Goal: Task Accomplishment & Management: Complete application form

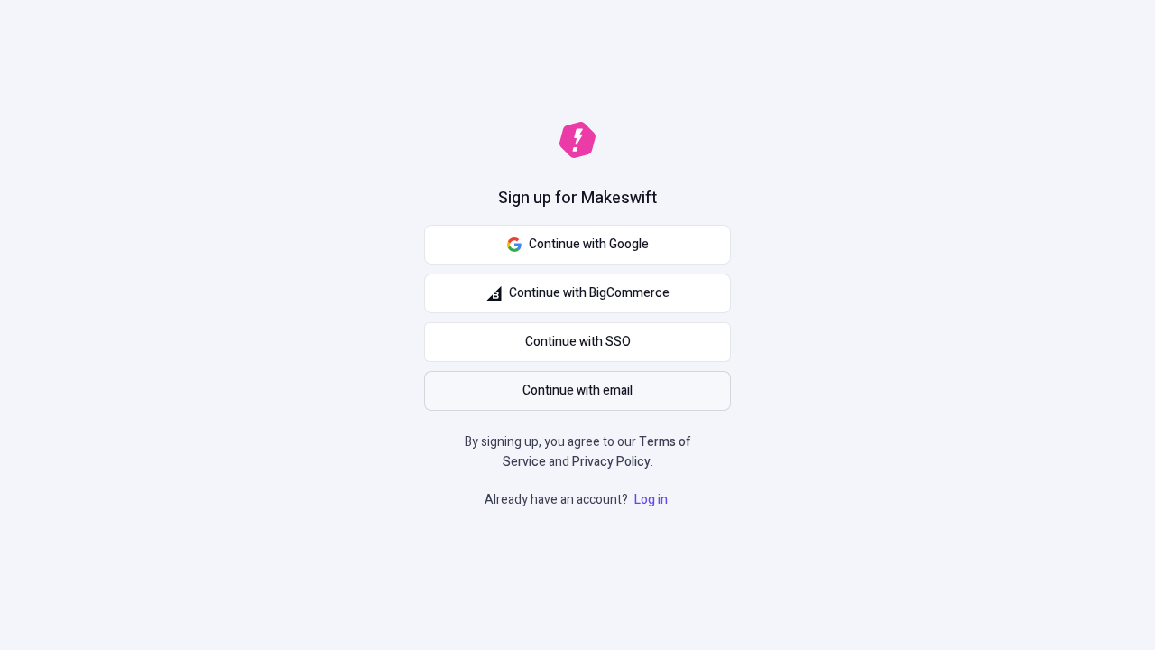
click at [578, 391] on span "Continue with email" at bounding box center [578, 391] width 110 height 20
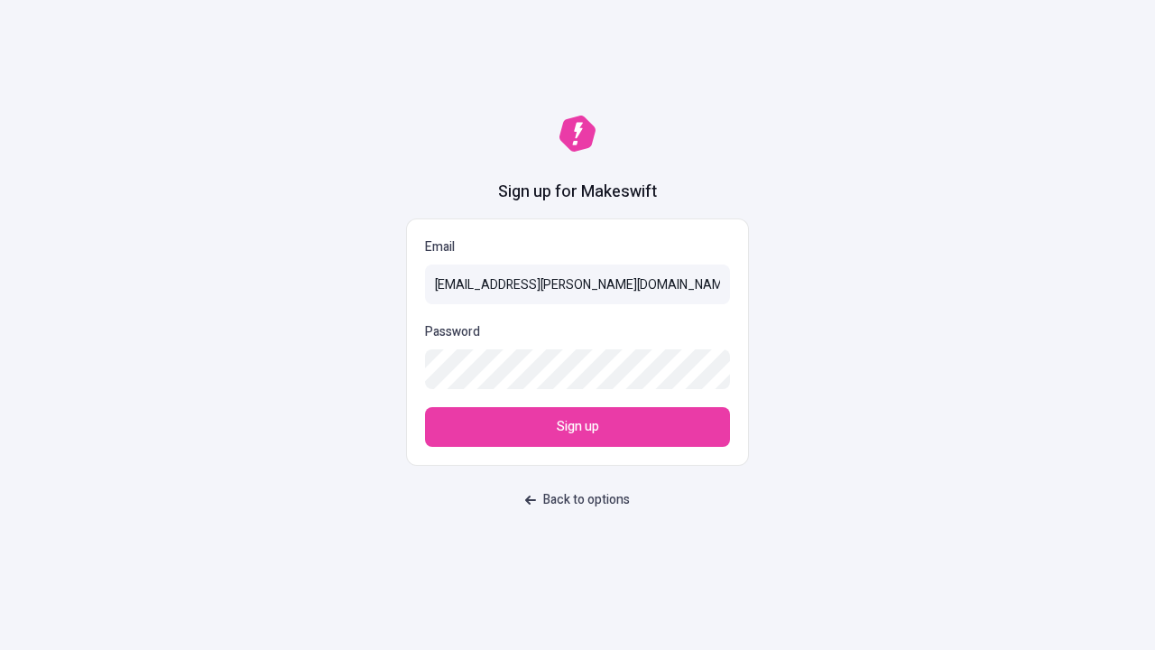
type input "sasha+test-ui+Adelle.Jones82@makeswift.com"
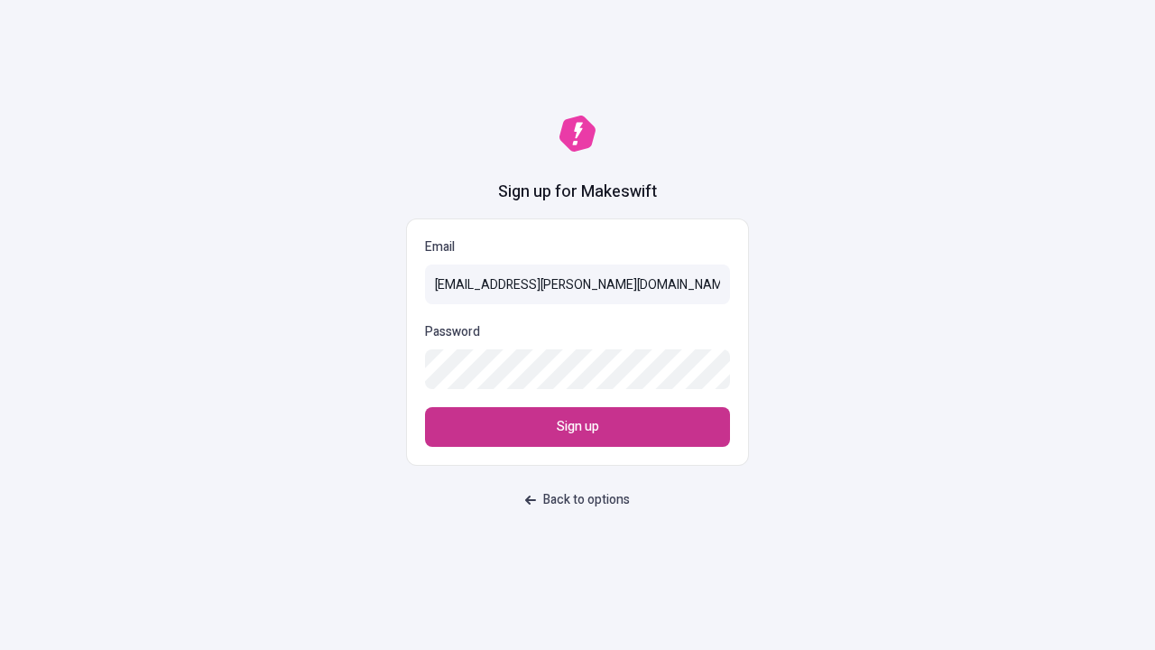
click at [578, 427] on span "Sign up" at bounding box center [578, 427] width 42 height 20
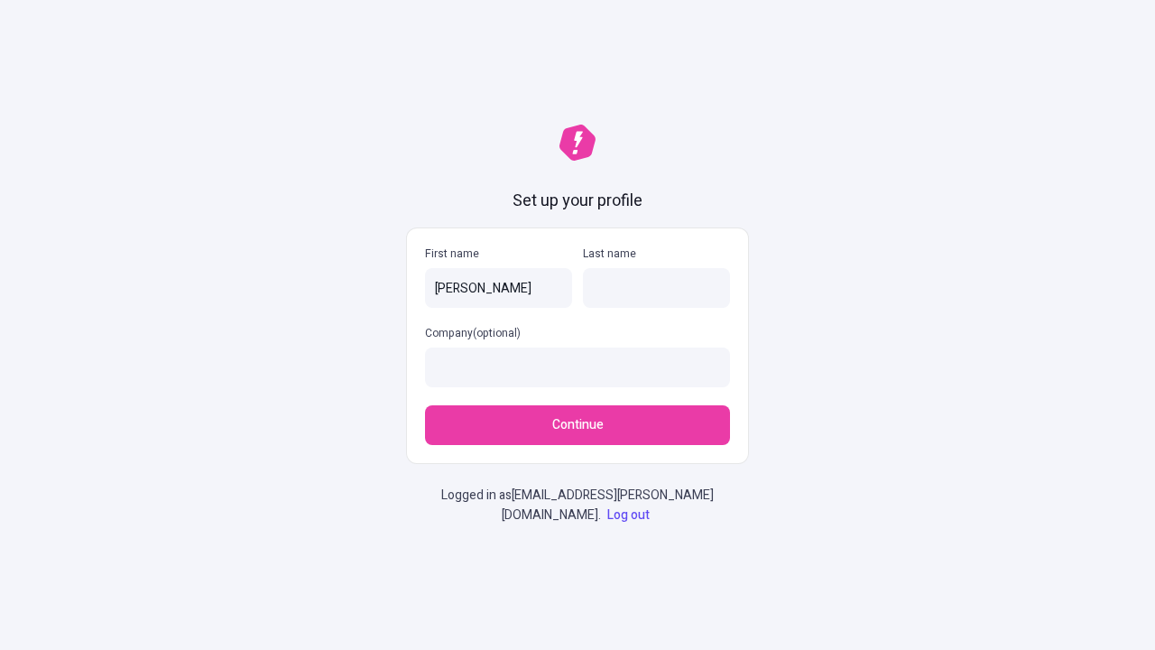
type input "[PERSON_NAME]"
type input "Mayert"
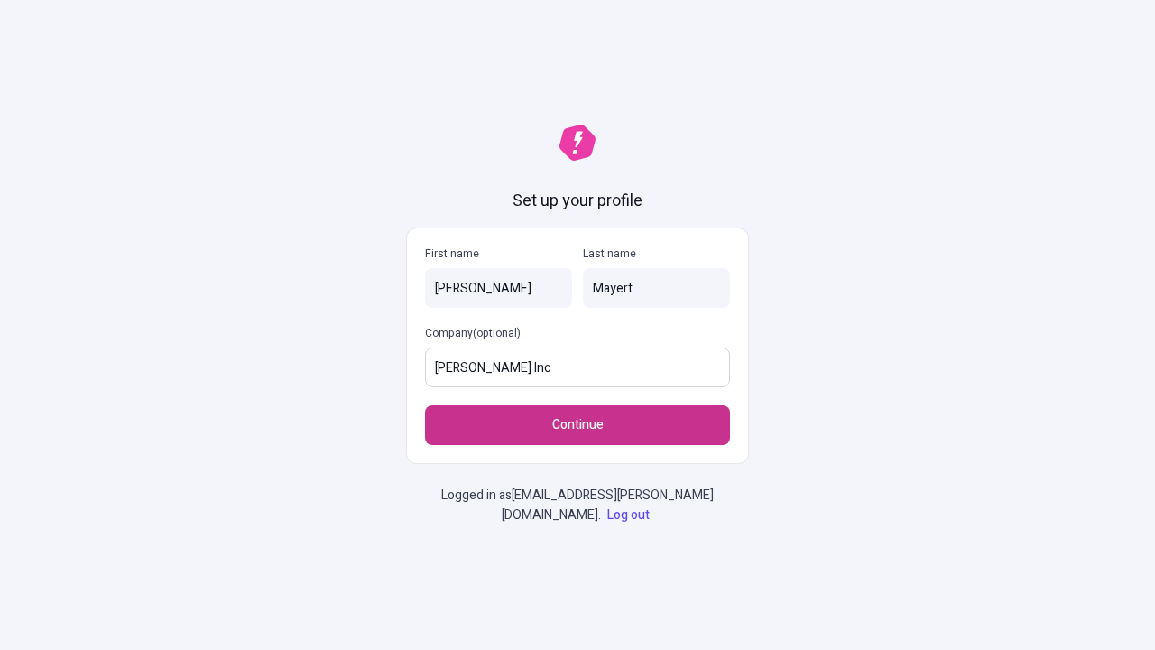
type input "[PERSON_NAME] Inc"
click at [578, 425] on span "Continue" at bounding box center [577, 425] width 51 height 20
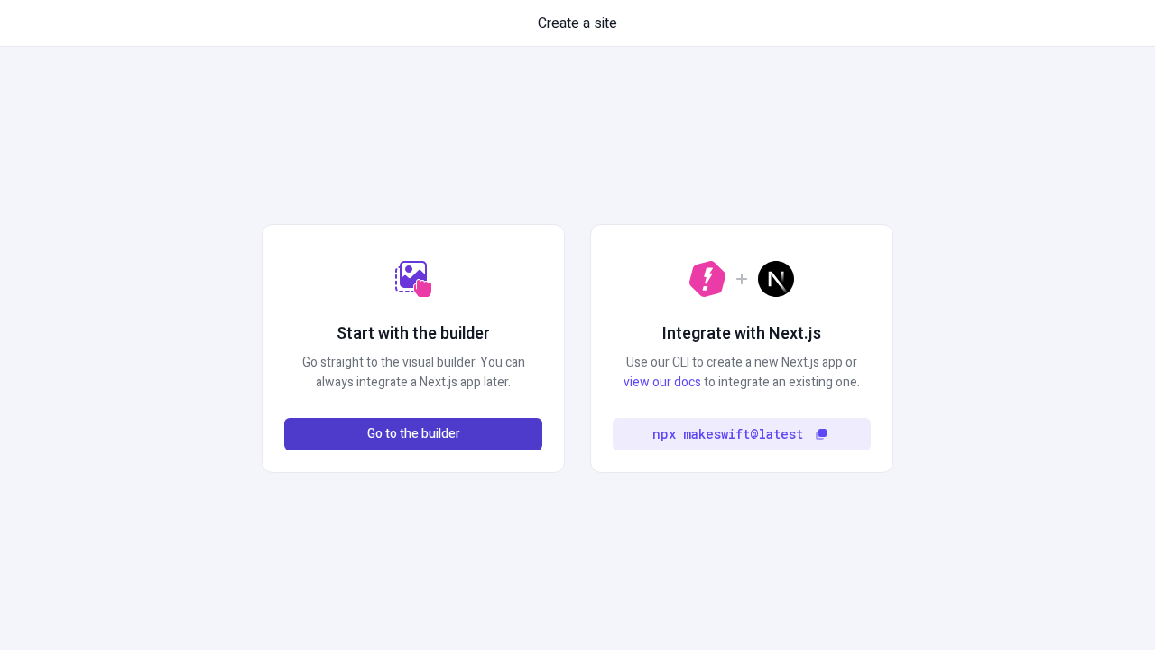
click at [413, 434] on span "Go to the builder" at bounding box center [413, 434] width 93 height 20
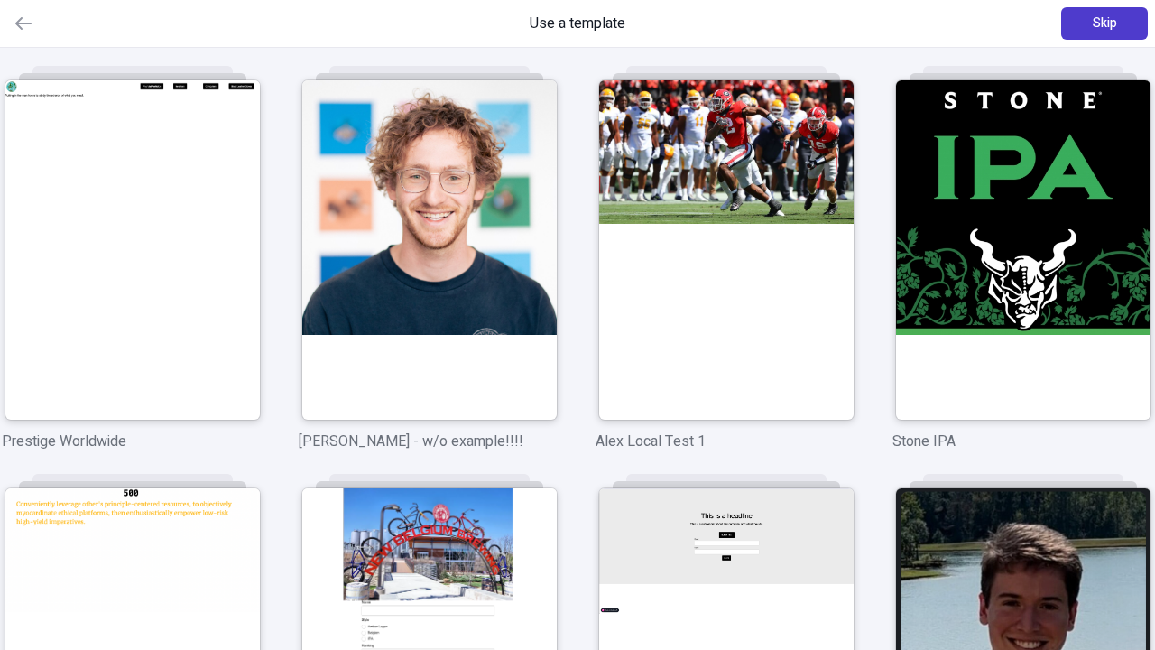
click at [1105, 23] on span "Skip" at bounding box center [1105, 24] width 24 height 20
